Goal: Navigation & Orientation: Understand site structure

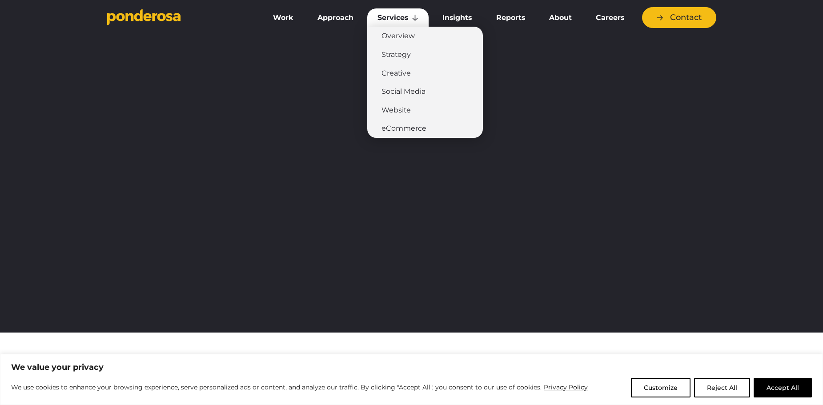
click at [392, 13] on link "Services" at bounding box center [397, 17] width 61 height 19
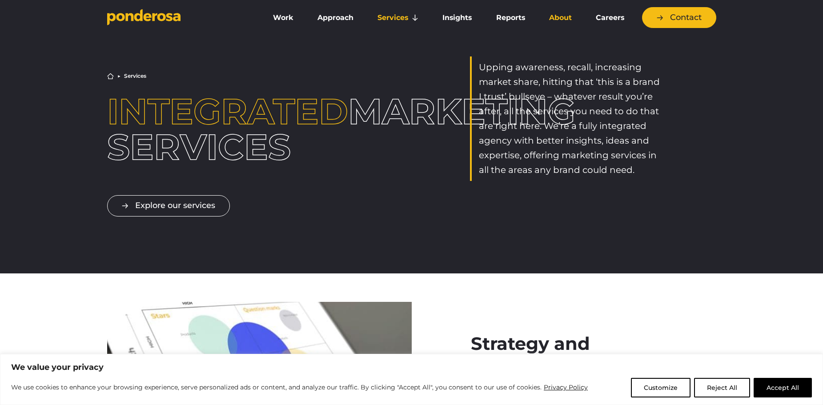
click at [571, 17] on link "About" at bounding box center [560, 17] width 43 height 19
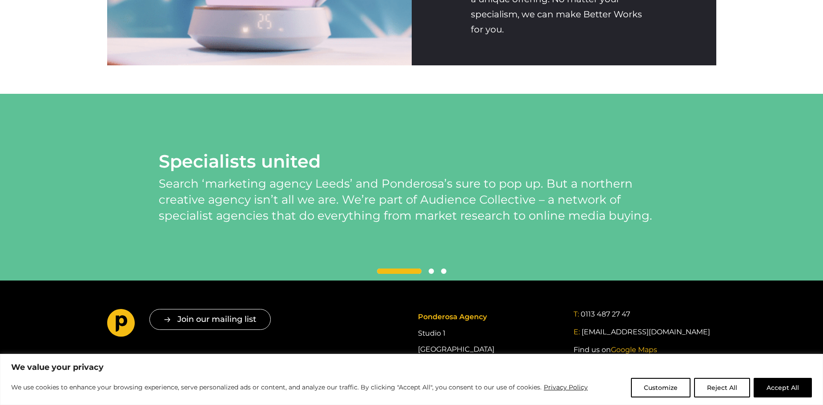
scroll to position [1718, 0]
